Goal: Check status: Check status

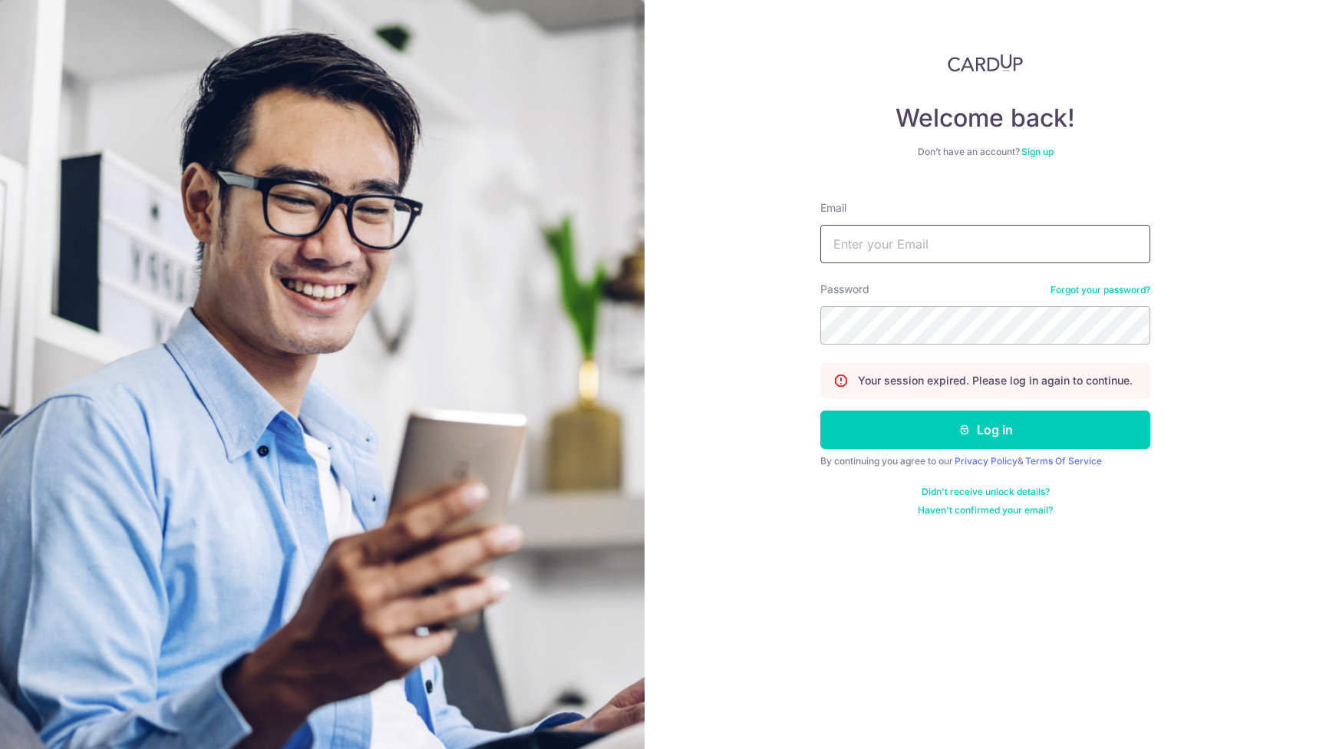
type input "[EMAIL_ADDRESS][DOMAIN_NAME]"
click at [985, 430] on button "Log in" at bounding box center [985, 430] width 330 height 38
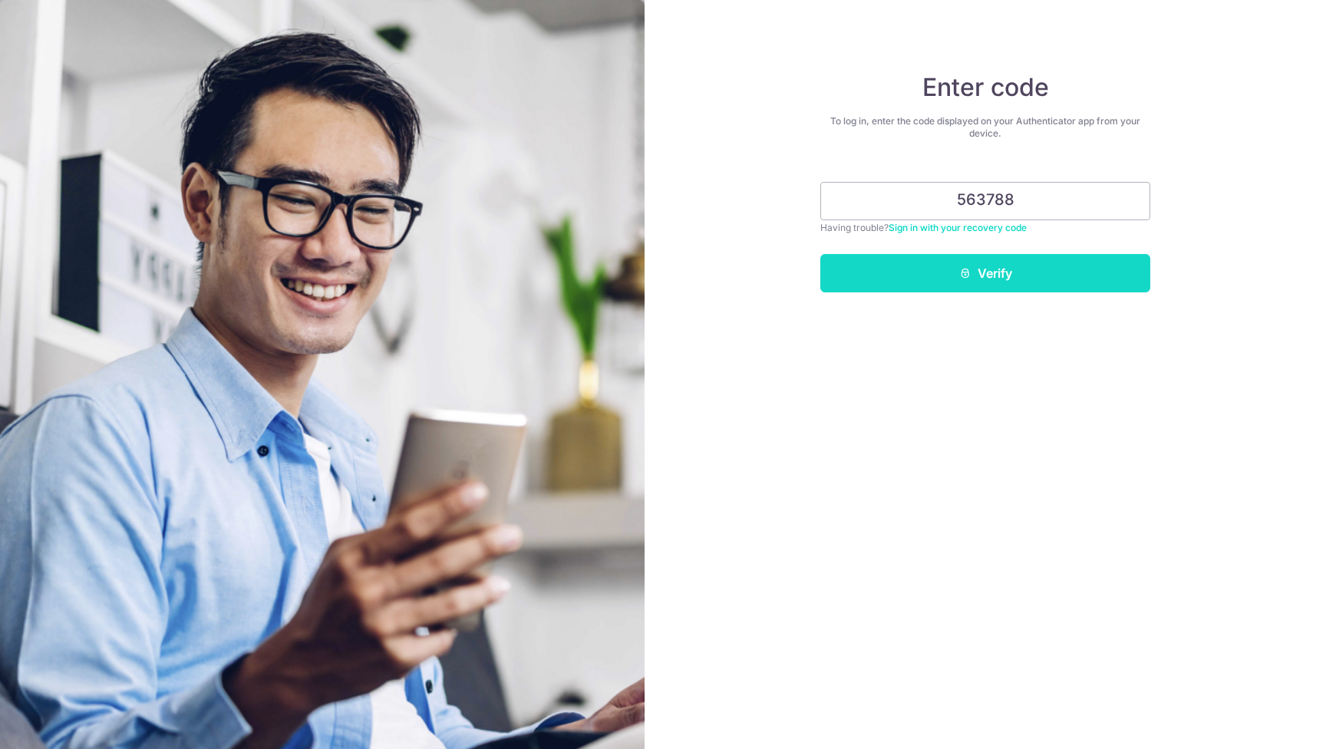
type input "563788"
click at [975, 280] on button "Verify" at bounding box center [985, 273] width 330 height 38
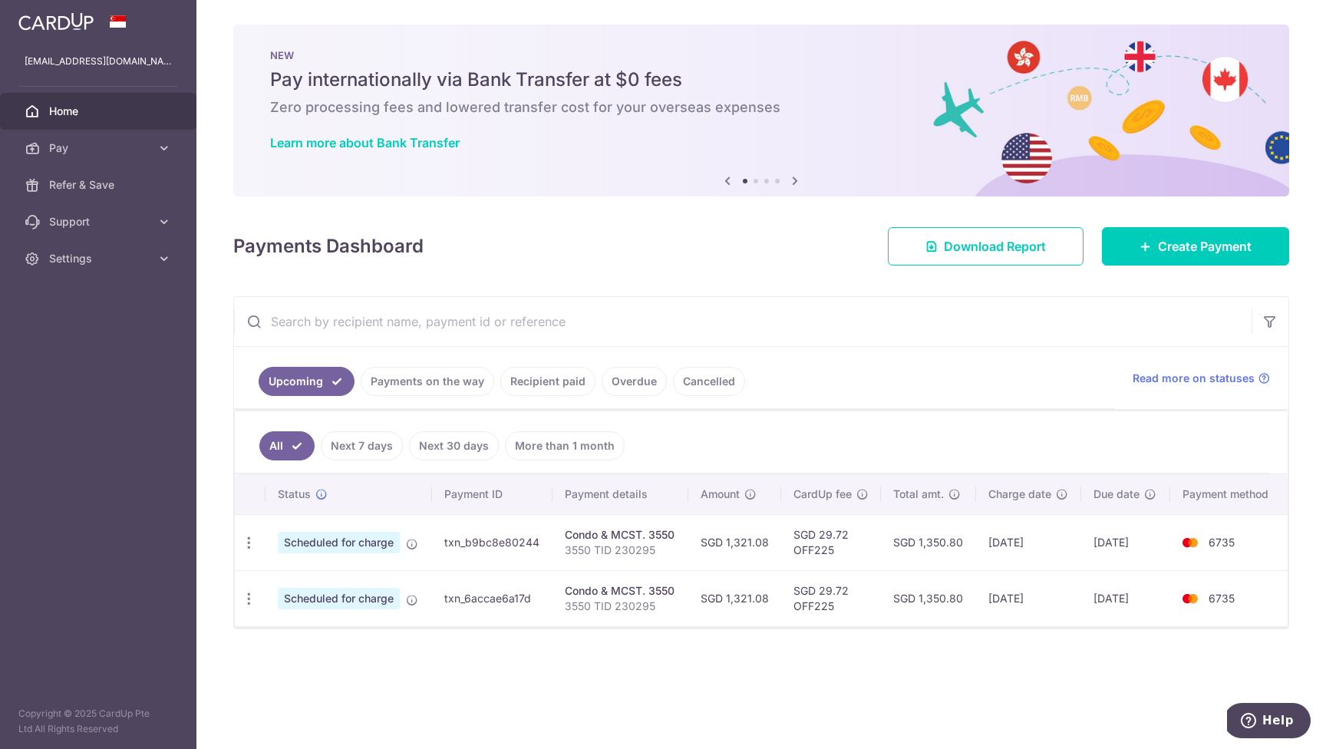
click at [471, 381] on link "Payments on the way" at bounding box center [428, 381] width 134 height 29
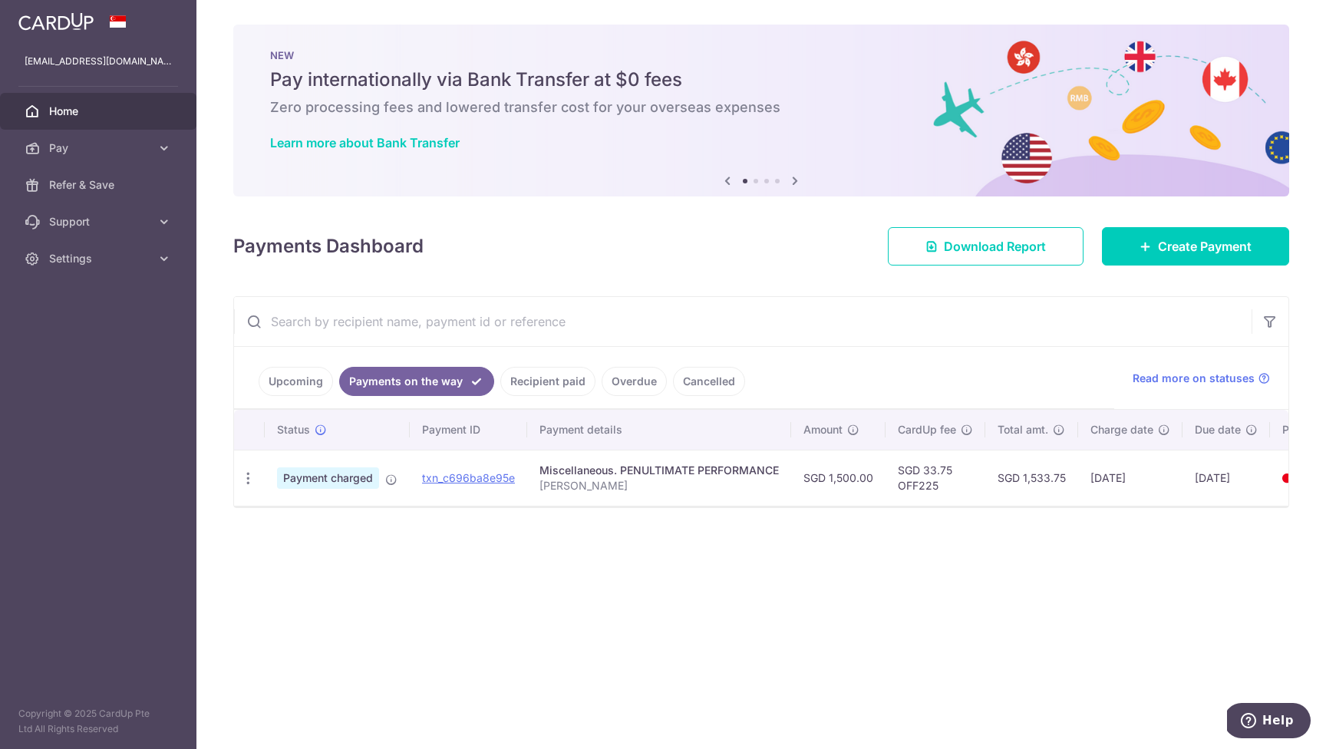
click at [573, 381] on link "Recipient paid" at bounding box center [547, 381] width 95 height 29
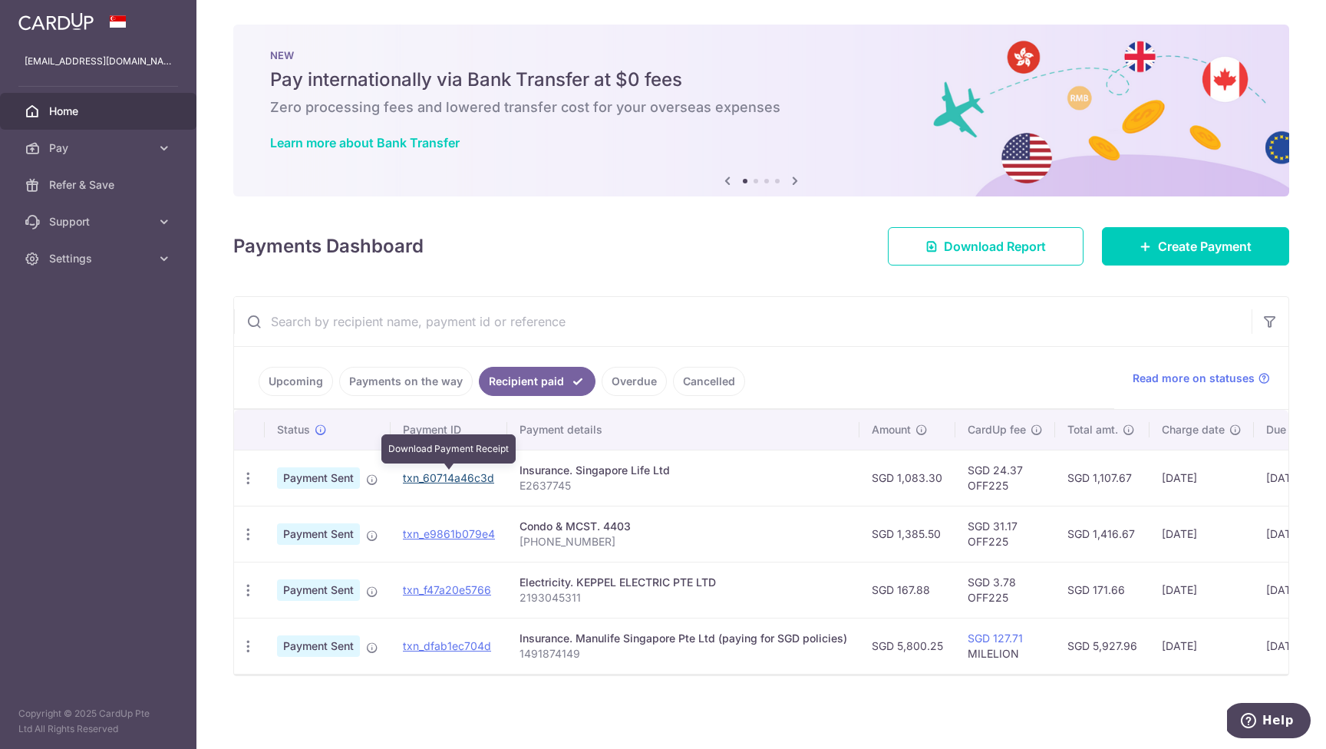
click at [476, 477] on link "txn_60714a46c3d" at bounding box center [448, 477] width 91 height 13
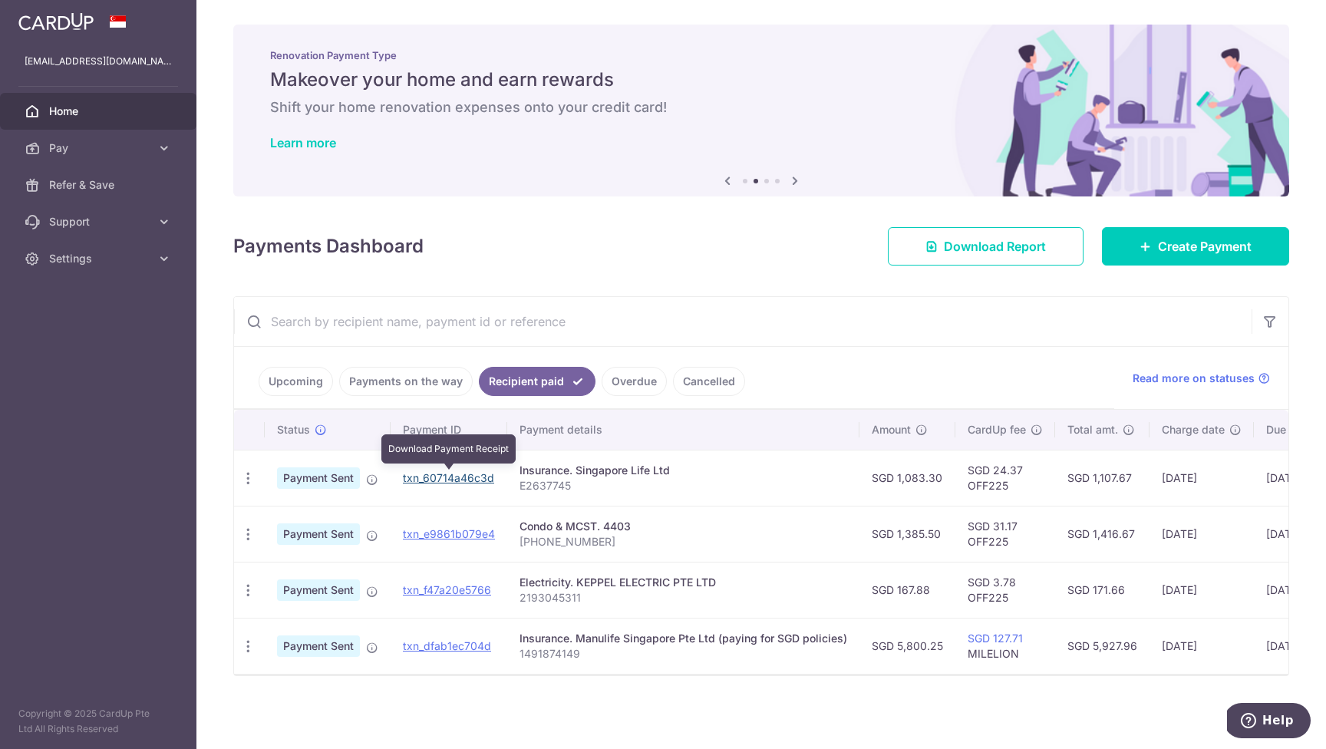
click at [470, 477] on link "txn_60714a46c3d" at bounding box center [448, 477] width 91 height 13
click at [471, 481] on link "txn_60714a46c3d" at bounding box center [448, 477] width 91 height 13
click at [451, 479] on link "txn_60714a46c3d" at bounding box center [448, 477] width 91 height 13
click at [453, 479] on link "txn_60714a46c3d" at bounding box center [448, 477] width 91 height 13
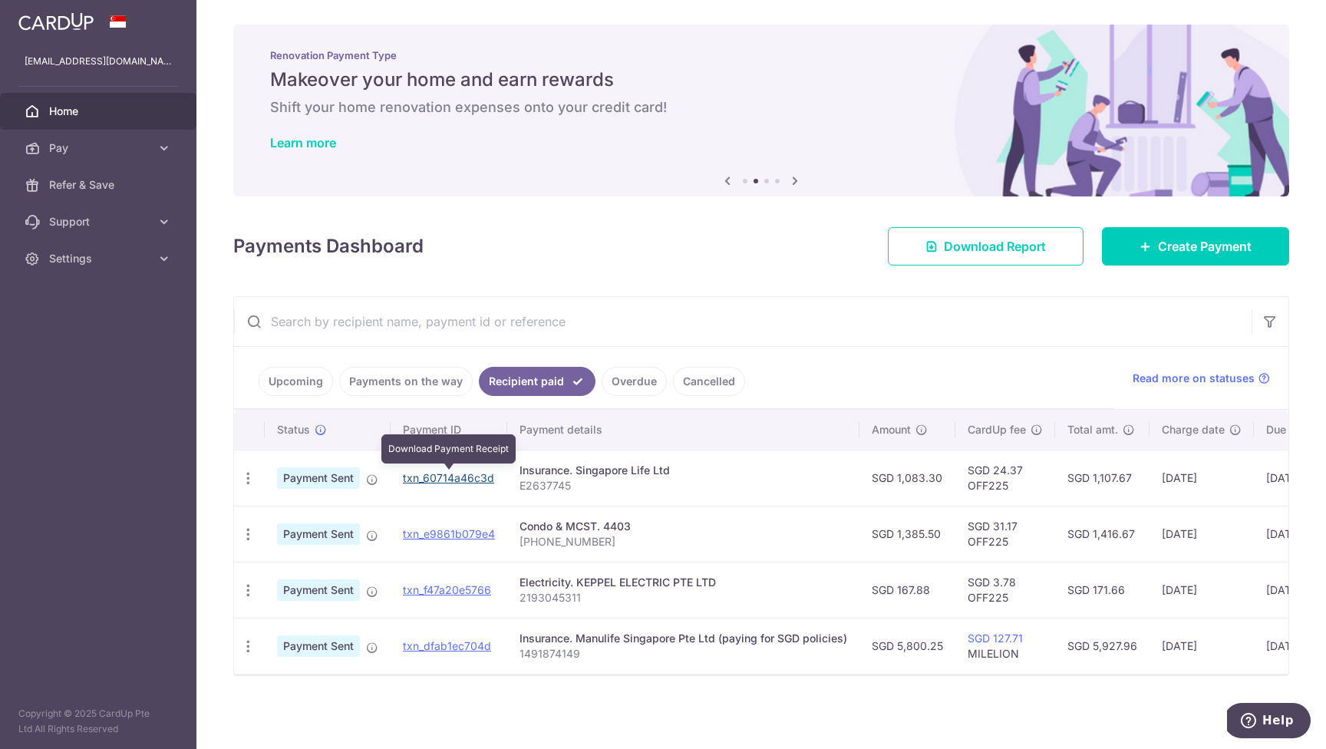
click at [453, 479] on link "txn_60714a46c3d" at bounding box center [448, 477] width 91 height 13
click at [482, 476] on link "txn_60714a46c3d" at bounding box center [448, 477] width 91 height 13
click at [478, 476] on link "txn_60714a46c3d" at bounding box center [448, 477] width 91 height 13
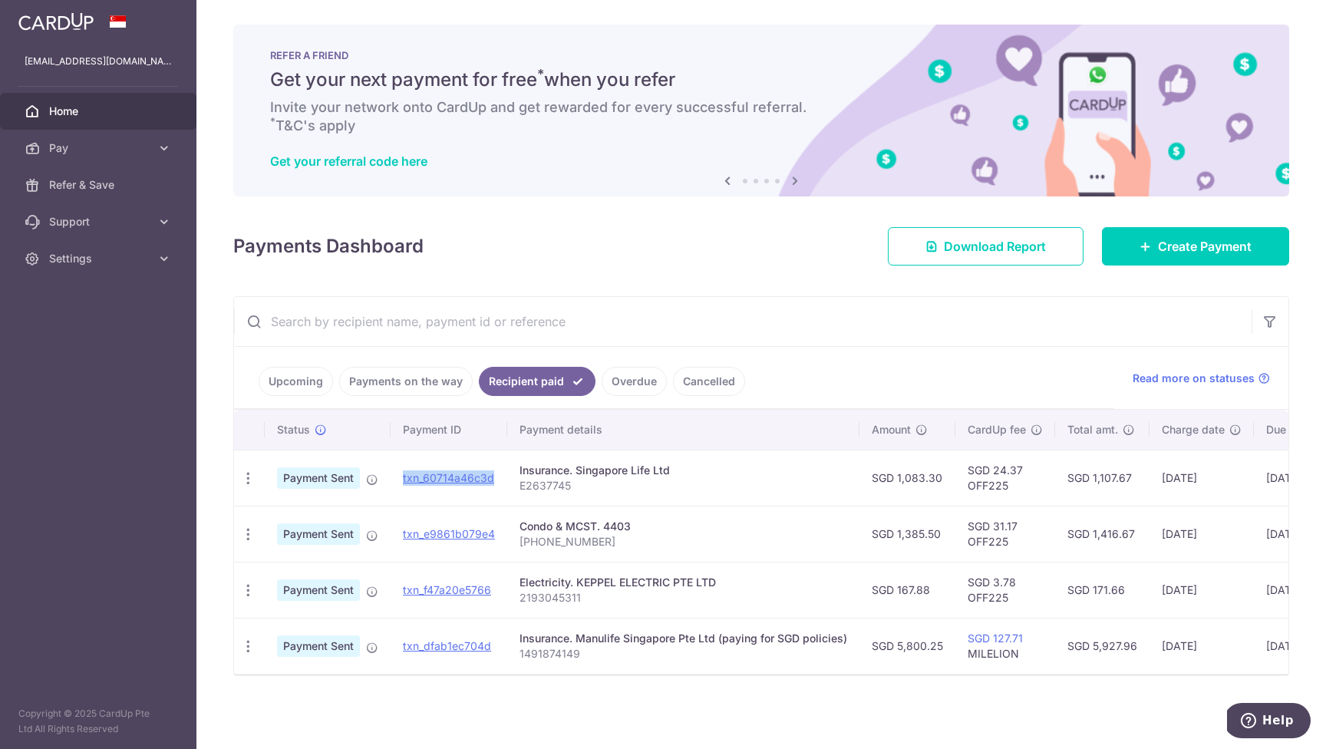
scroll to position [8, 0]
click at [308, 372] on link "Upcoming" at bounding box center [296, 381] width 74 height 29
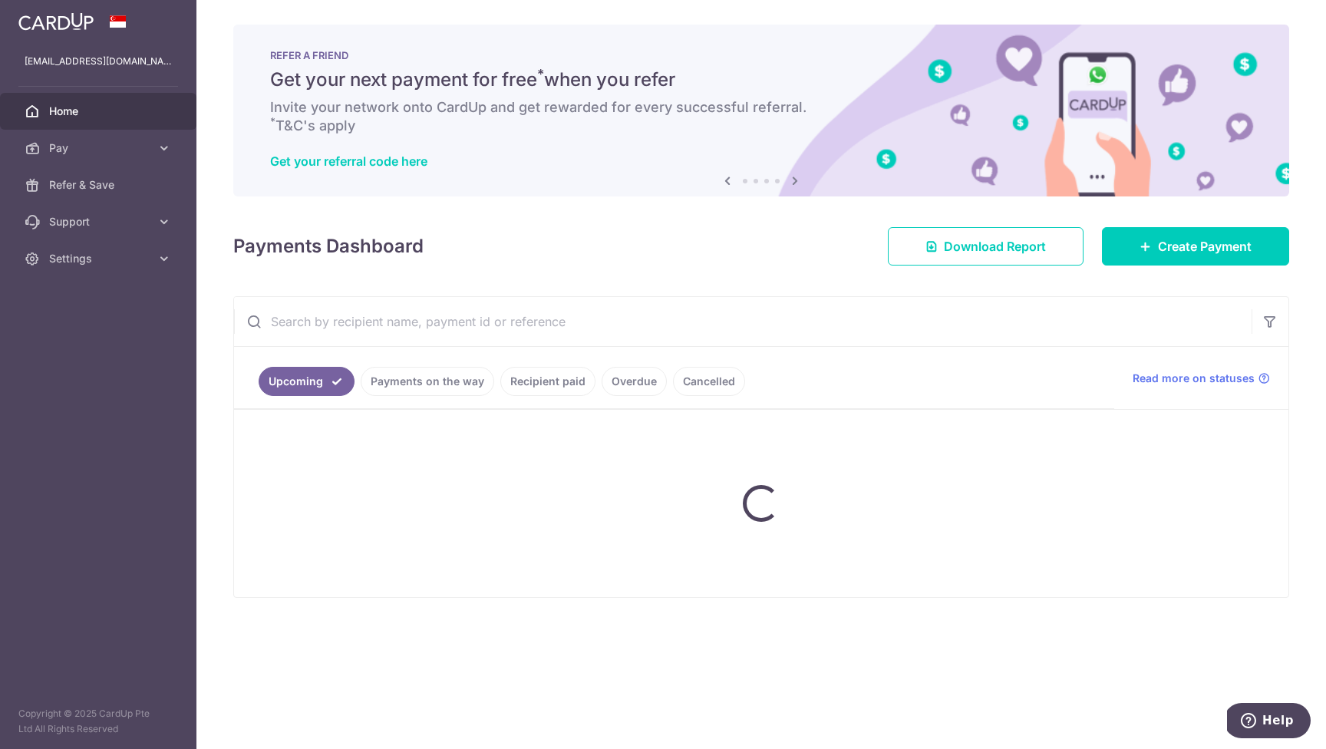
scroll to position [0, 0]
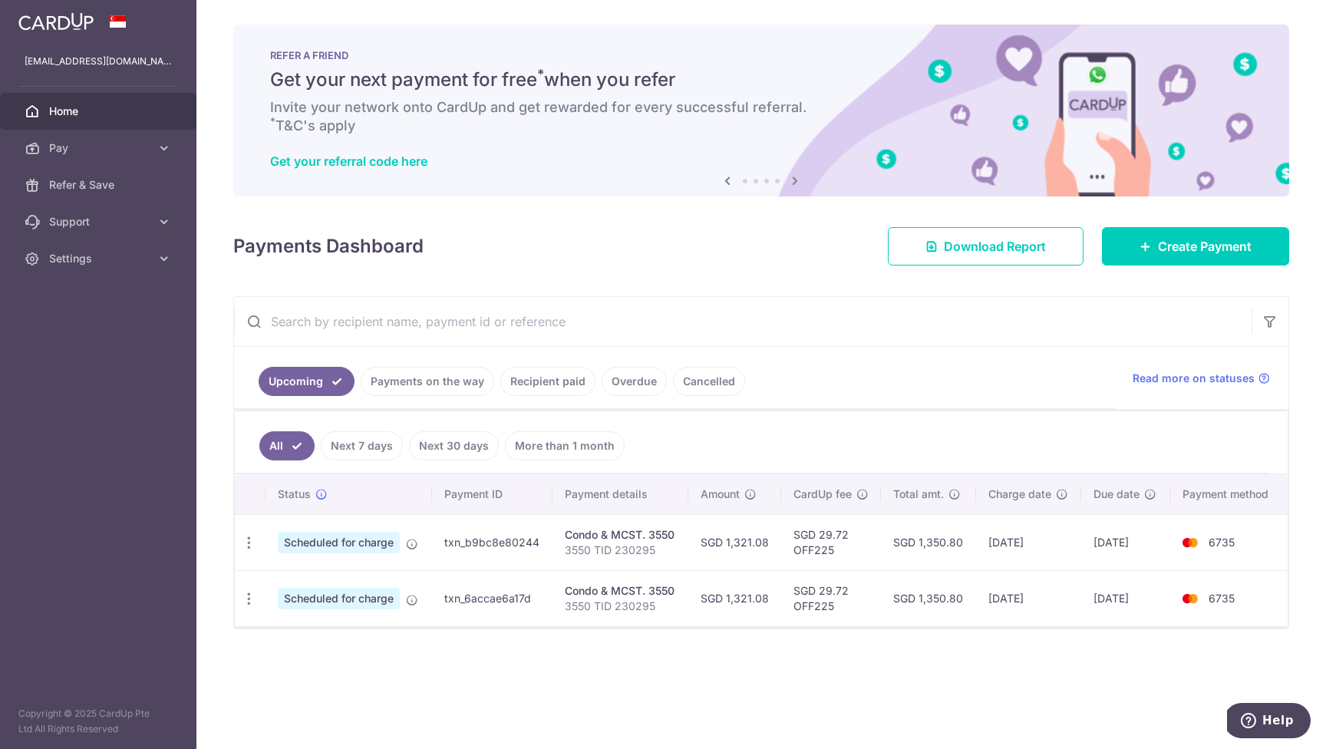
click at [424, 385] on link "Payments on the way" at bounding box center [428, 381] width 134 height 29
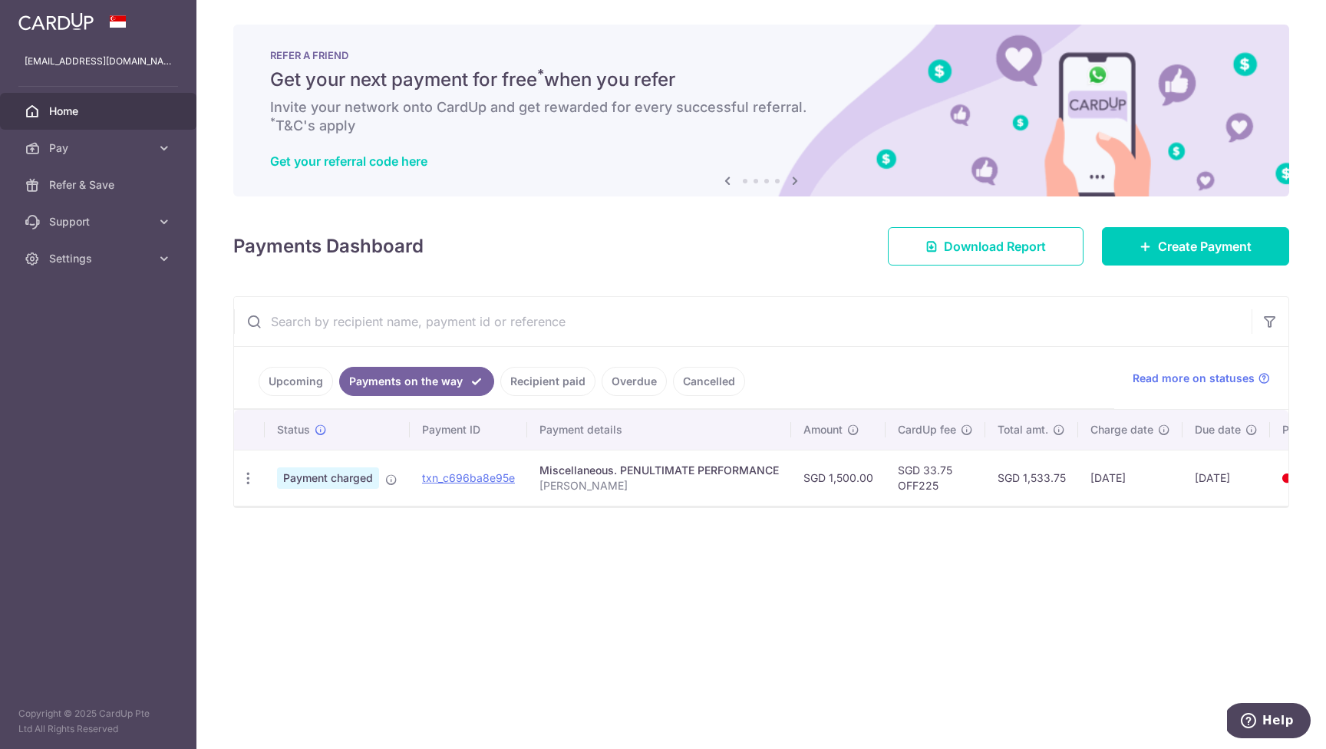
drag, startPoint x: 536, startPoint y: 377, endPoint x: 555, endPoint y: 377, distance: 19.2
click at [536, 377] on link "Recipient paid" at bounding box center [547, 381] width 95 height 29
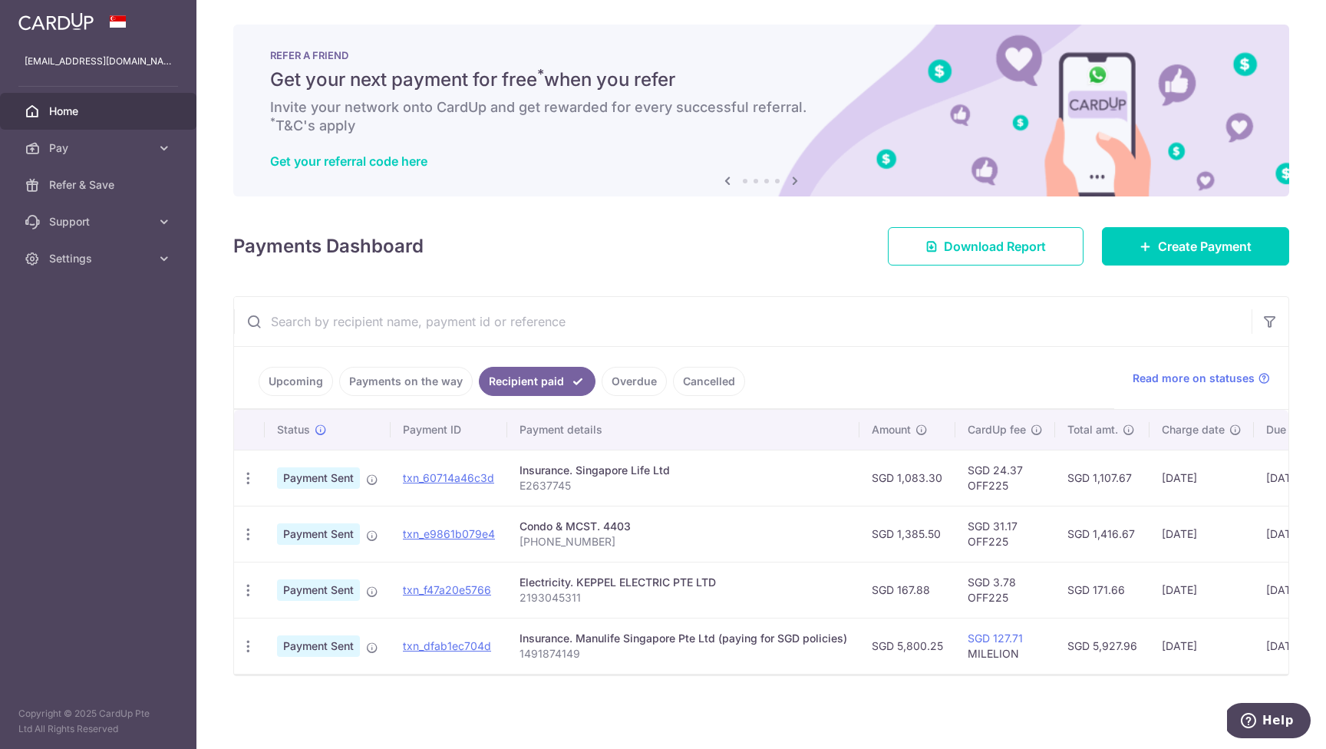
click at [437, 386] on link "Payments on the way" at bounding box center [406, 381] width 134 height 29
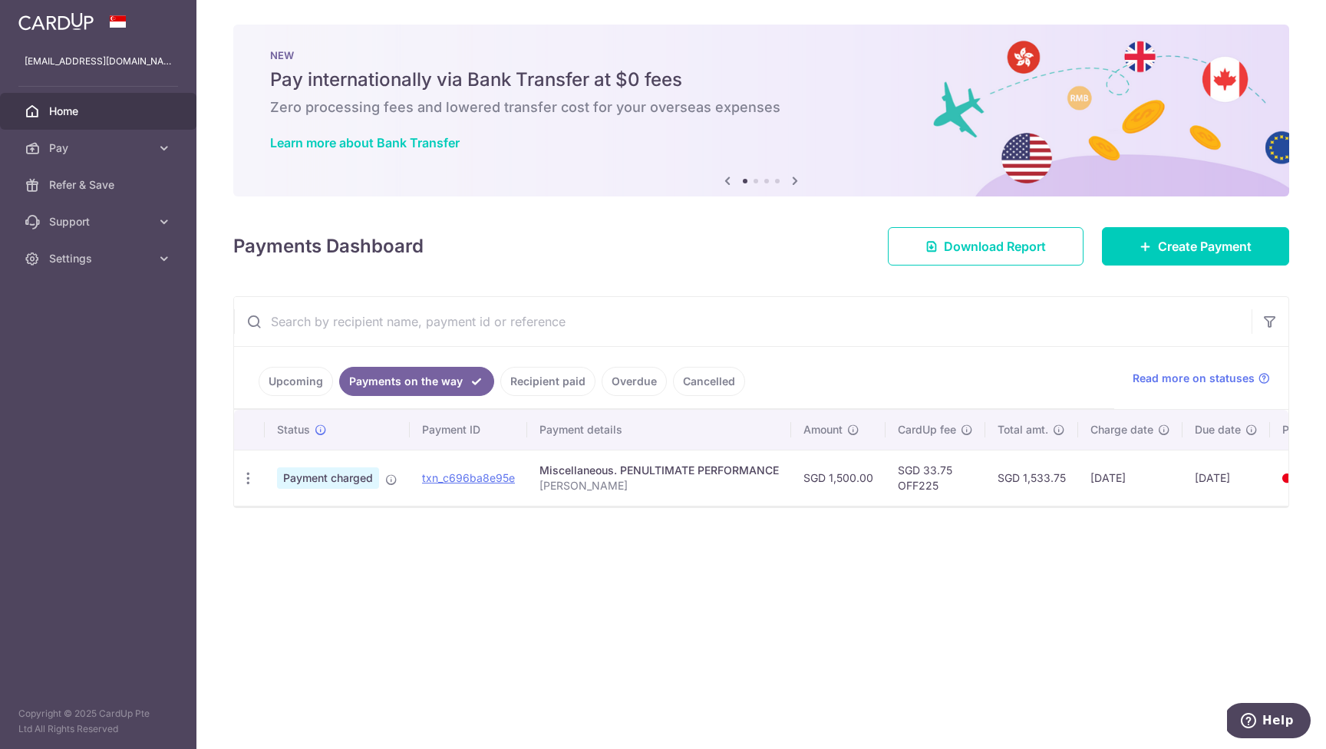
click at [543, 391] on link "Recipient paid" at bounding box center [547, 381] width 95 height 29
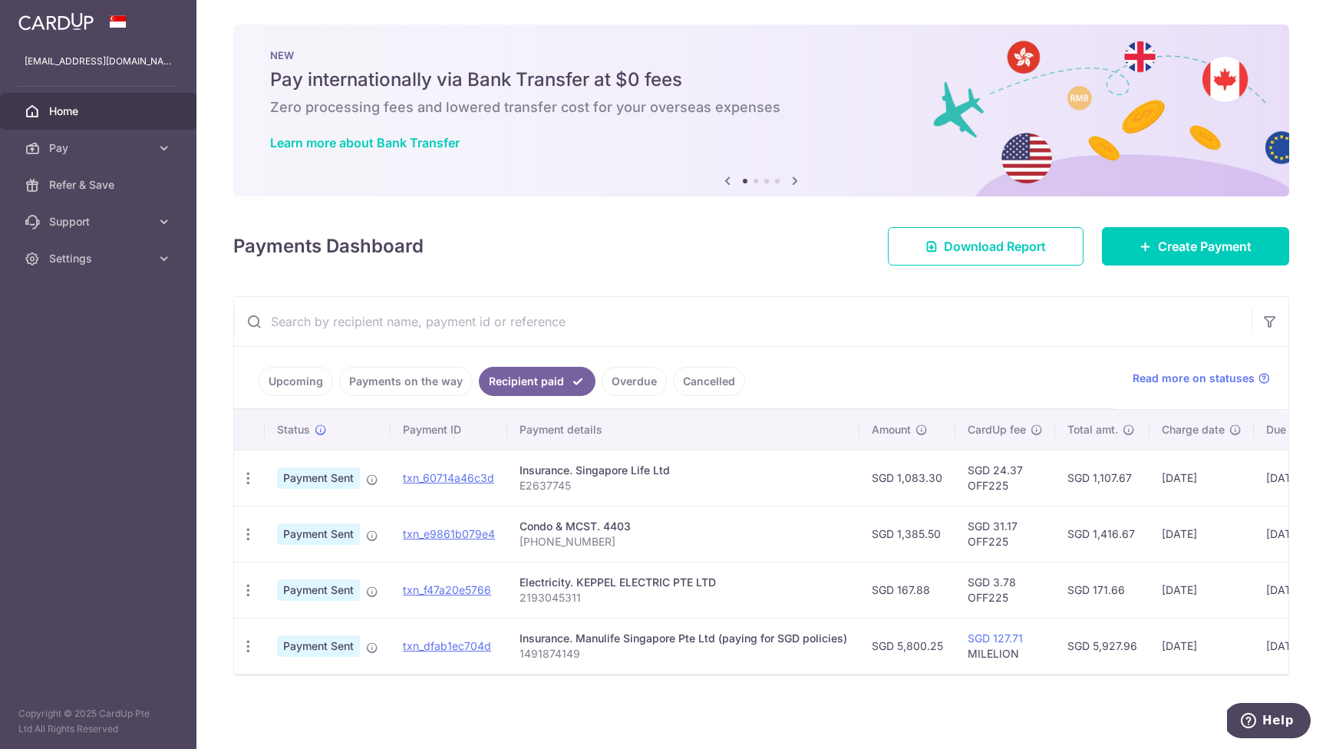
click at [641, 388] on link "Overdue" at bounding box center [634, 381] width 65 height 29
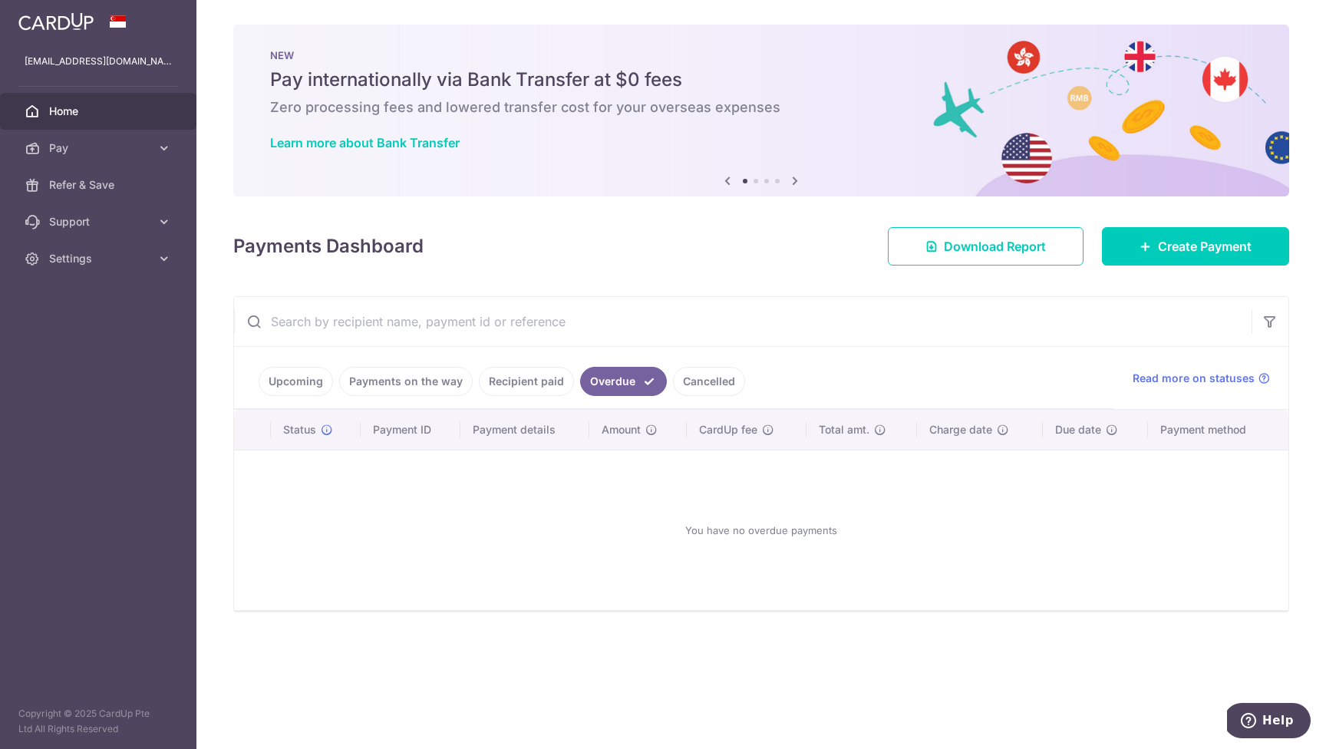
click at [706, 382] on link "Cancelled" at bounding box center [709, 381] width 72 height 29
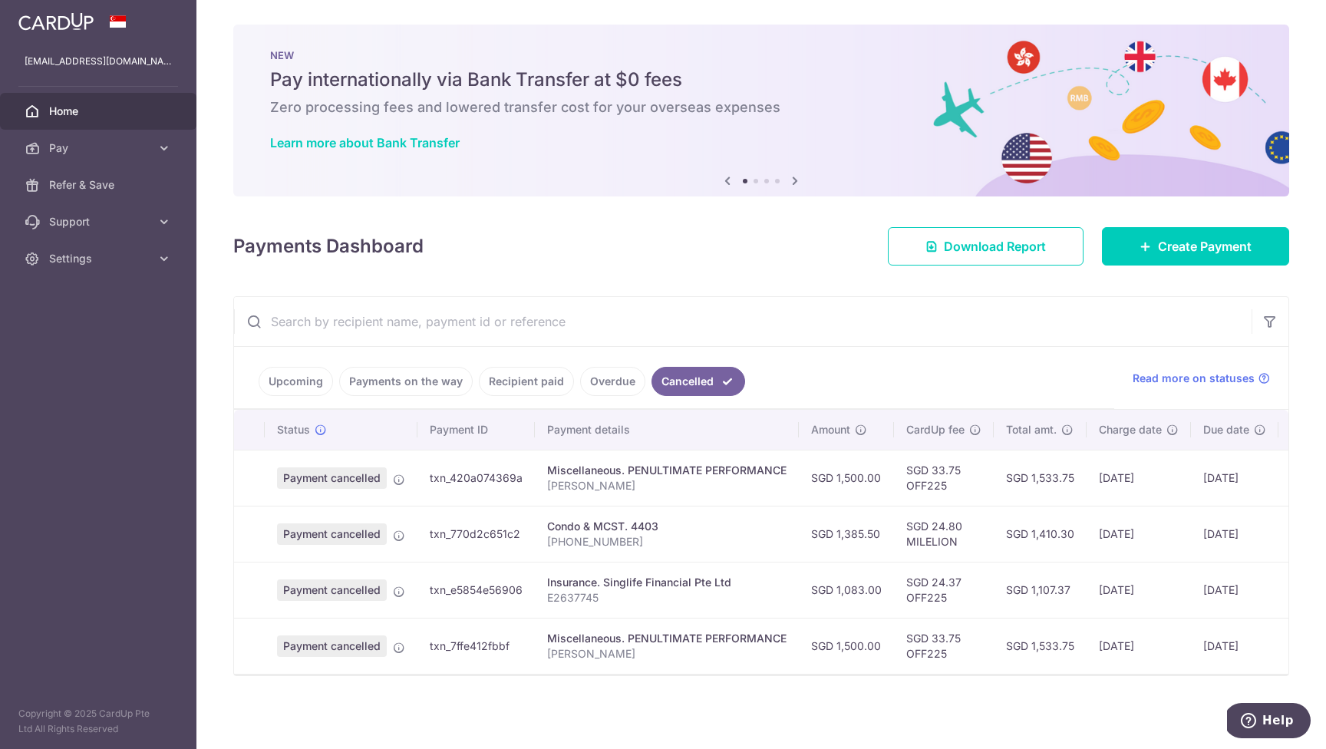
click at [523, 385] on link "Recipient paid" at bounding box center [526, 381] width 95 height 29
